Goal: Transaction & Acquisition: Purchase product/service

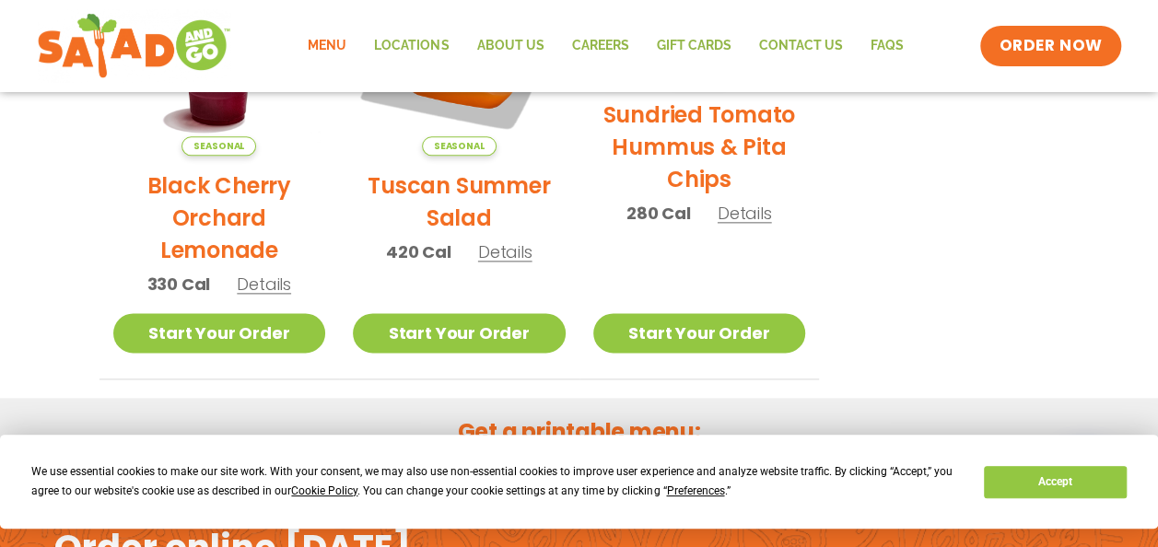
scroll to position [1046, 0]
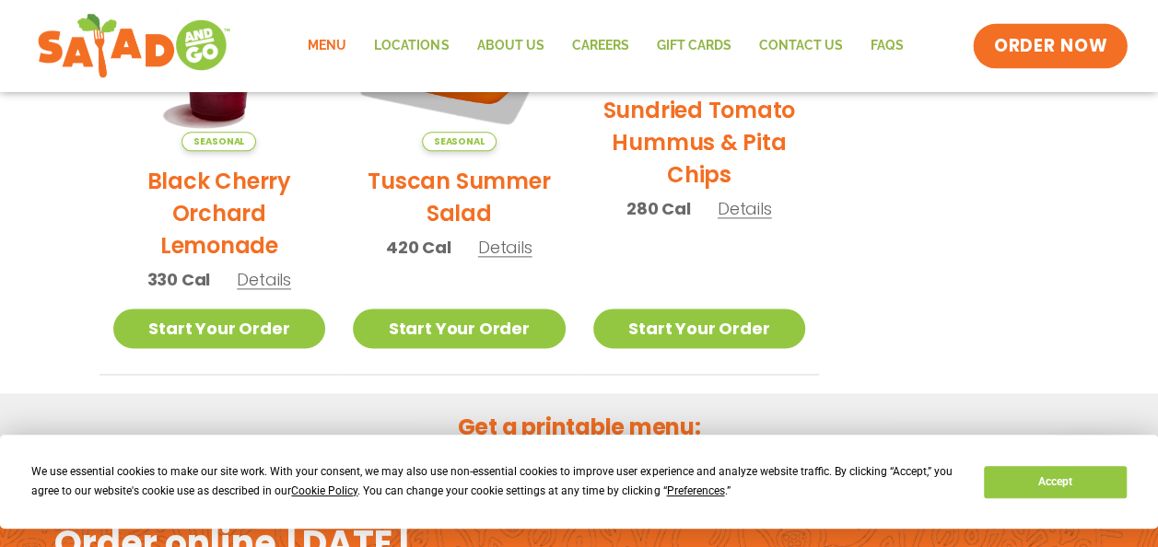
click at [1058, 44] on span "ORDER NOW" at bounding box center [1051, 46] width 114 height 24
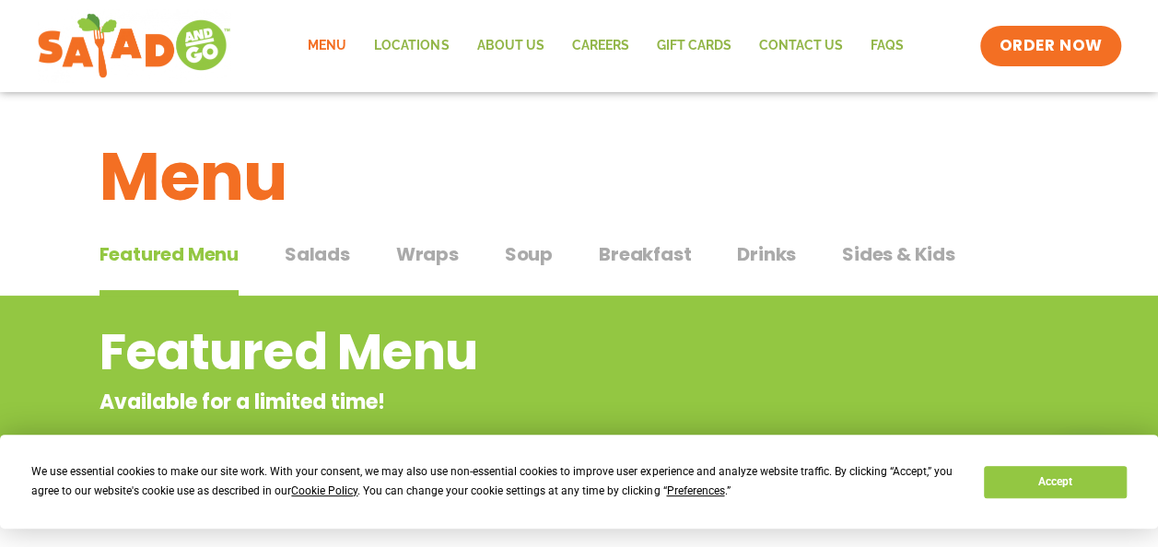
click at [434, 256] on span "Wraps" at bounding box center [427, 255] width 63 height 28
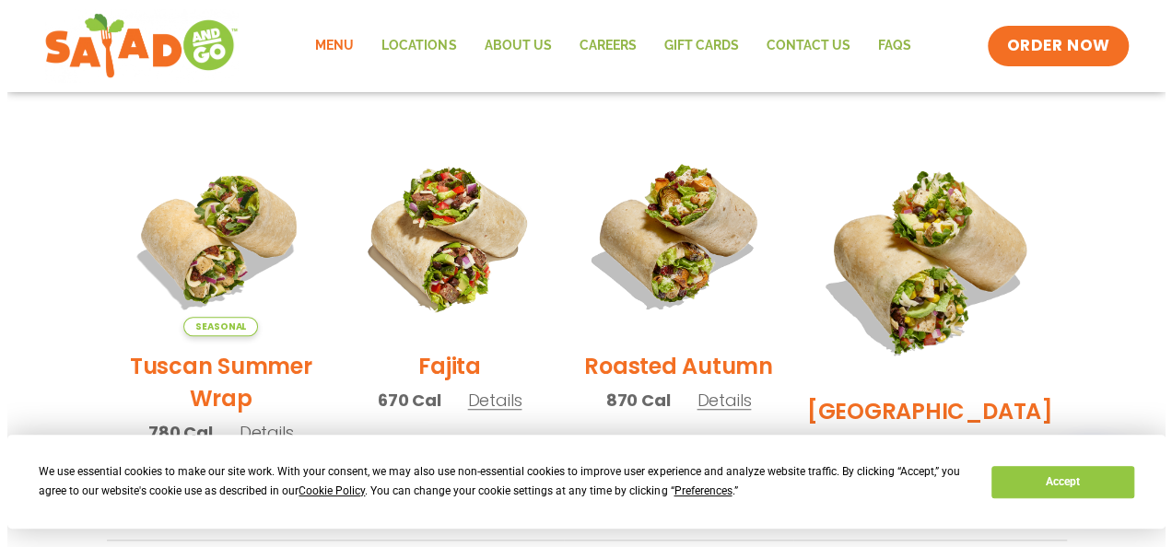
scroll to position [492, 0]
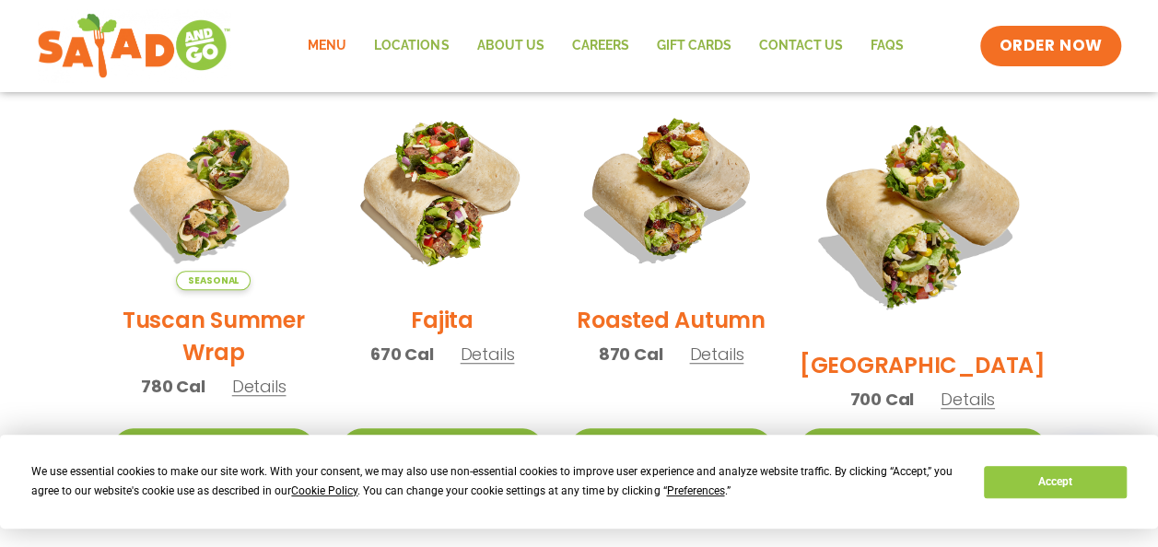
click at [905, 349] on h2 "[GEOGRAPHIC_DATA]" at bounding box center [923, 365] width 246 height 32
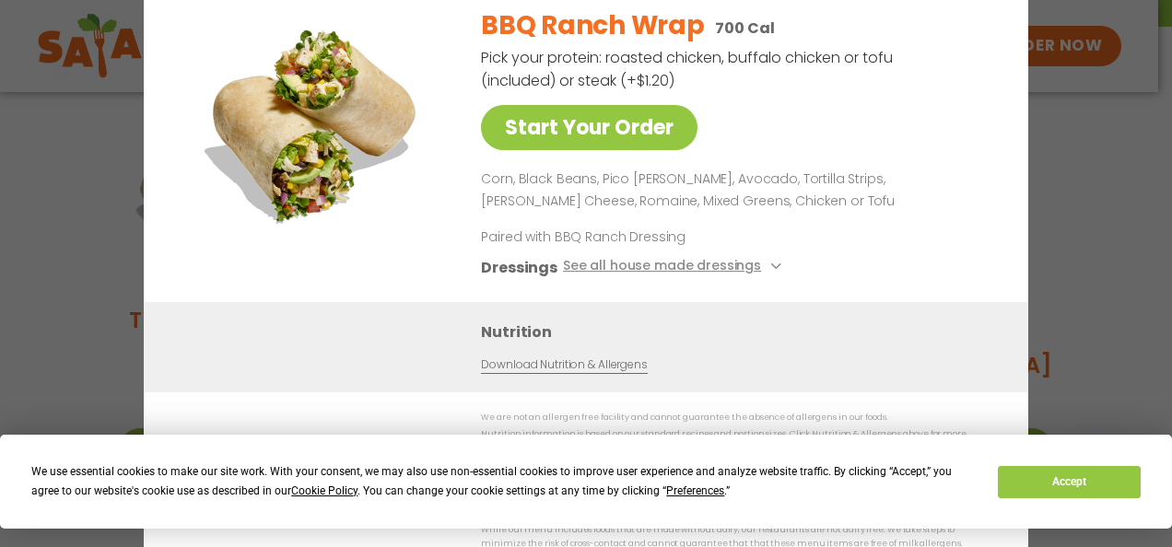
click at [328, 61] on img at bounding box center [314, 122] width 258 height 258
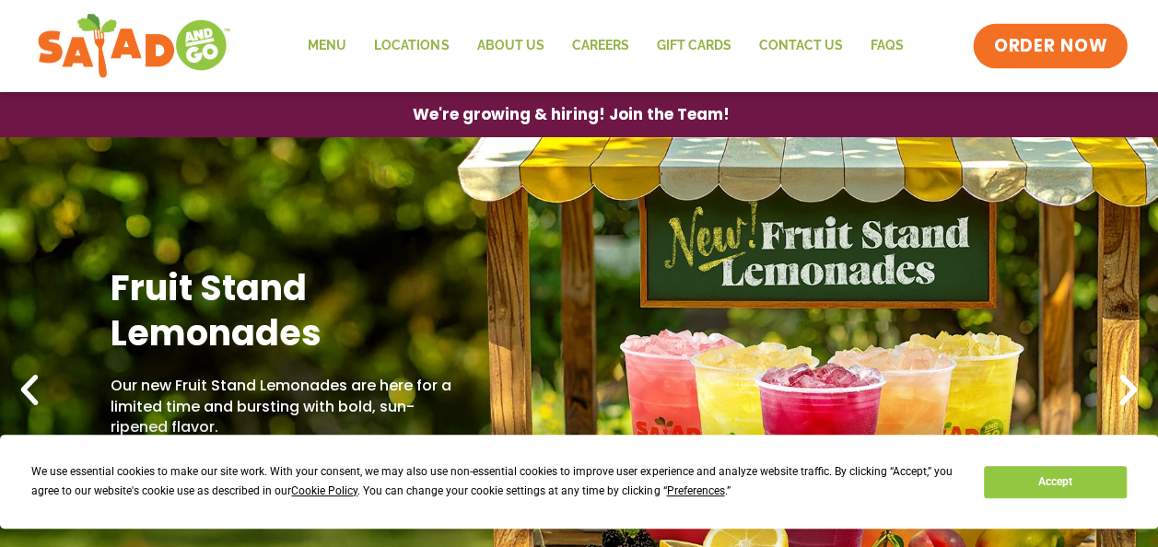
click at [1054, 44] on span "ORDER NOW" at bounding box center [1051, 46] width 114 height 24
